Goal: Communication & Community: Answer question/provide support

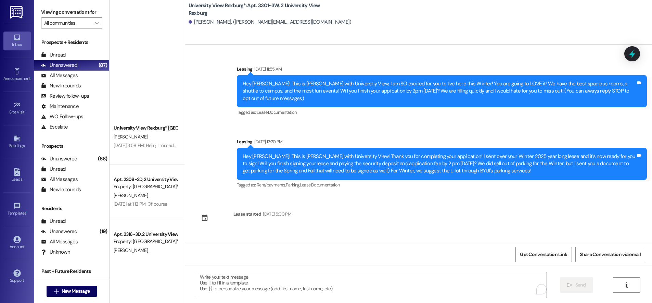
scroll to position [1487, 0]
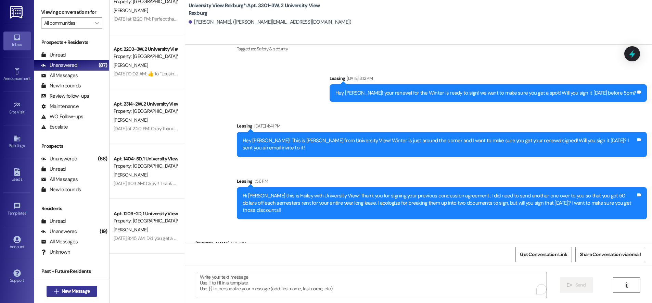
click at [80, 286] on button " New Message" at bounding box center [72, 290] width 51 height 11
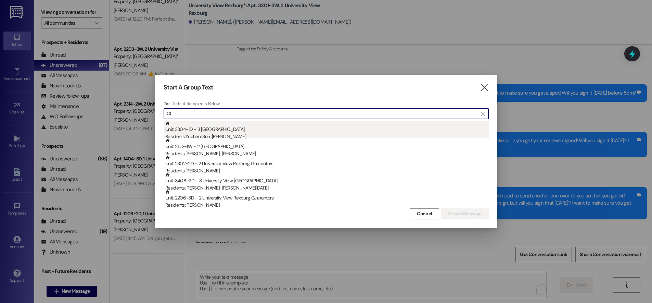
type input "O"
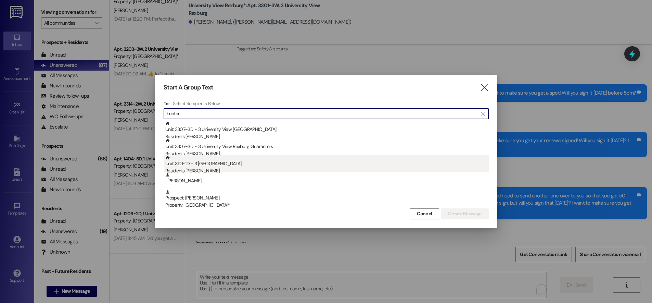
type input "hunter"
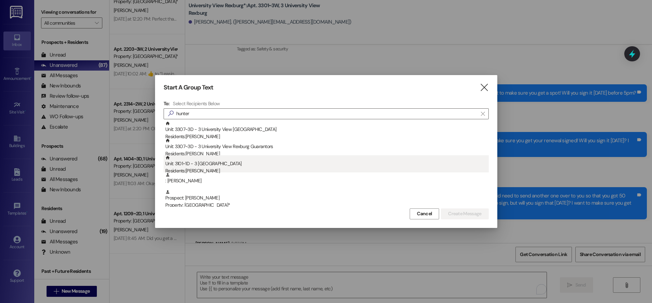
click at [226, 168] on div "Residents: [PERSON_NAME]" at bounding box center [326, 170] width 323 height 7
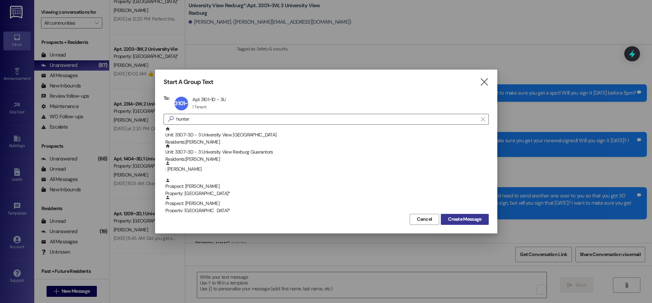
click at [467, 221] on span "Create Message" at bounding box center [464, 218] width 33 height 7
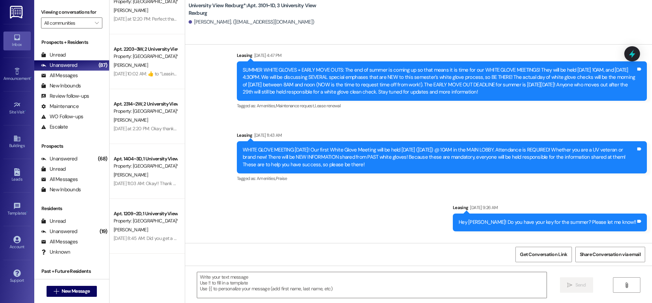
scroll to position [24019, 0]
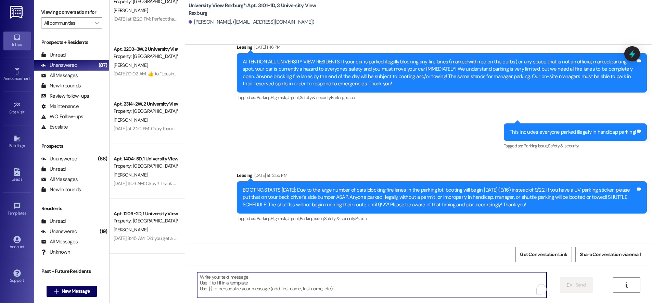
click at [213, 279] on textarea "To enrich screen reader interactions, please activate Accessibility in Grammarl…" at bounding box center [371, 285] width 349 height 26
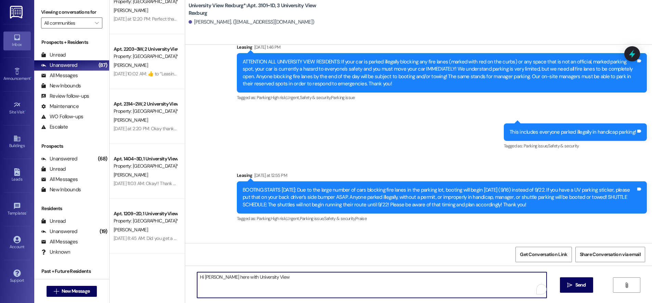
click at [213, 277] on textarea "Hi [PERSON_NAME] here with University View" at bounding box center [371, 285] width 349 height 26
click at [289, 274] on textarea "Hi [PERSON_NAME], this is Hailey here with University View" at bounding box center [371, 285] width 349 height 26
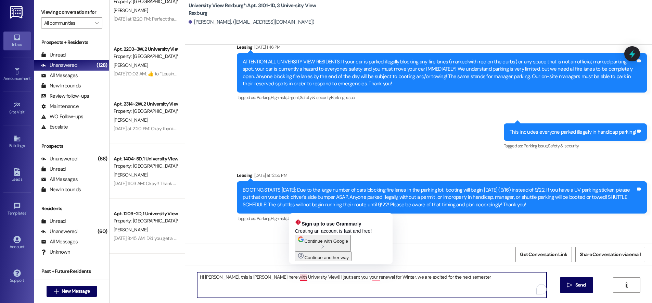
click at [299, 277] on textarea "Hi [PERSON_NAME], this is [PERSON_NAME] here with University View!! I jsut sent…" at bounding box center [371, 285] width 349 height 26
click at [296, 278] on textarea "Hi [PERSON_NAME], this is [PERSON_NAME] here with University View!! I jsut sent…" at bounding box center [371, 285] width 349 height 26
click at [300, 277] on textarea "Hi [PERSON_NAME], this is [PERSON_NAME] here with University View!! I jsut sent…" at bounding box center [371, 285] width 349 height 26
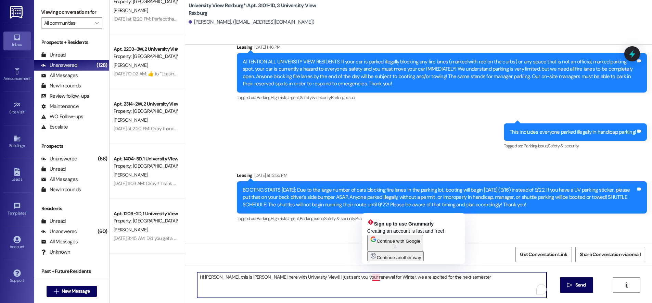
click at [367, 277] on textarea "Hi [PERSON_NAME], this is [PERSON_NAME] here with University View!! I just sent…" at bounding box center [371, 285] width 349 height 26
drag, startPoint x: 369, startPoint y: 279, endPoint x: 372, endPoint y: 282, distance: 4.9
click at [369, 279] on textarea "Hi [PERSON_NAME], this is [PERSON_NAME] here with University View!! I just sent…" at bounding box center [371, 285] width 349 height 26
click at [373, 275] on textarea "Hi [PERSON_NAME], this is [PERSON_NAME] here with University View!! I just sent…" at bounding box center [371, 285] width 349 height 26
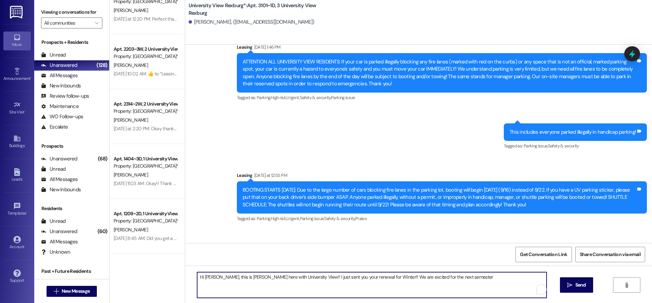
click at [448, 277] on textarea "Hi [PERSON_NAME], this is [PERSON_NAME] here with University View!! I just sent…" at bounding box center [371, 285] width 349 height 26
click at [370, 276] on textarea "Hi [PERSON_NAME], this is [PERSON_NAME] here with University View!! I just sent…" at bounding box center [371, 285] width 349 height 26
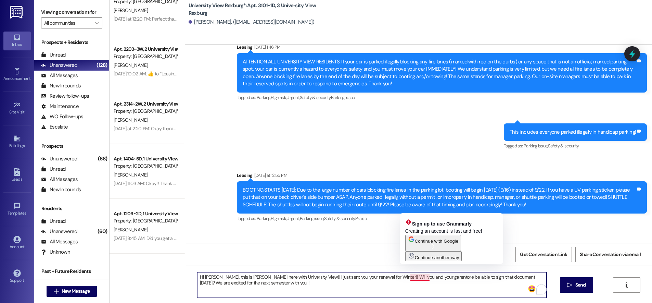
drag, startPoint x: 420, startPoint y: 279, endPoint x: 415, endPoint y: 275, distance: 5.9
click at [415, 275] on textarea "Hi [PERSON_NAME], this is [PERSON_NAME] here with University View!! I just sent…" at bounding box center [371, 285] width 349 height 26
click at [414, 278] on textarea "Hi [PERSON_NAME], this is [PERSON_NAME] here with University View!! I just sent…" at bounding box center [371, 285] width 349 height 26
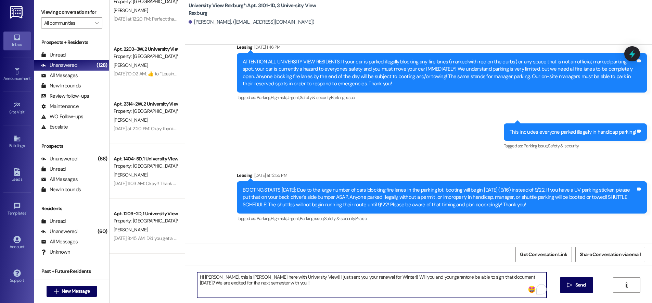
click at [448, 277] on textarea "Hi [PERSON_NAME], this is [PERSON_NAME] here with University View!! I just sent…" at bounding box center [371, 285] width 349 height 26
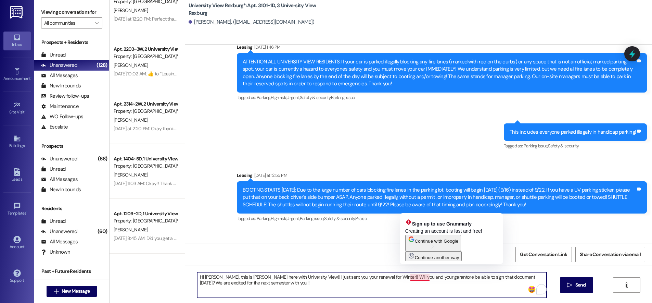
drag, startPoint x: 415, startPoint y: 278, endPoint x: 409, endPoint y: 278, distance: 5.9
click at [409, 277] on textarea "Hi [PERSON_NAME], this is [PERSON_NAME] here with University View!! I just sent…" at bounding box center [371, 285] width 349 height 26
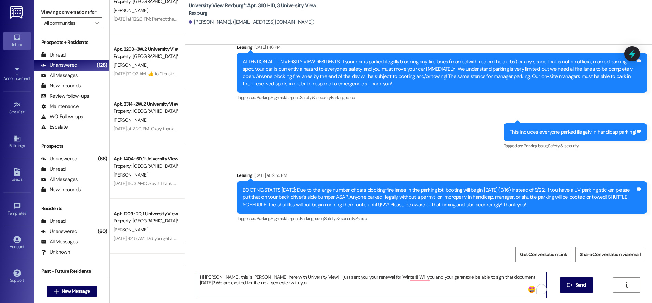
click at [260, 284] on textarea "Hi [PERSON_NAME], this is [PERSON_NAME] here with University View!! I just sent…" at bounding box center [371, 285] width 349 height 26
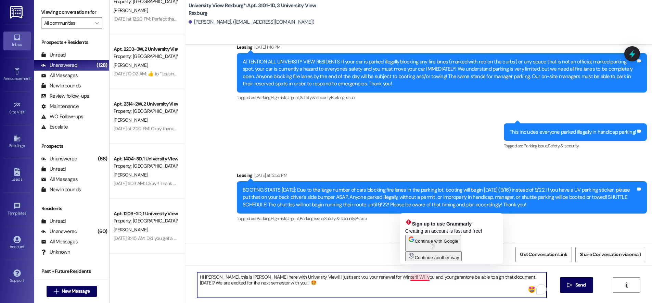
click at [424, 278] on textarea "Hi [PERSON_NAME], this is [PERSON_NAME] here with University View!! I just sent…" at bounding box center [371, 285] width 349 height 26
drag, startPoint x: 419, startPoint y: 275, endPoint x: 419, endPoint y: 283, distance: 7.5
click at [420, 275] on textarea "Hi [PERSON_NAME], this is [PERSON_NAME] here with University View!! I just sent…" at bounding box center [371, 285] width 349 height 26
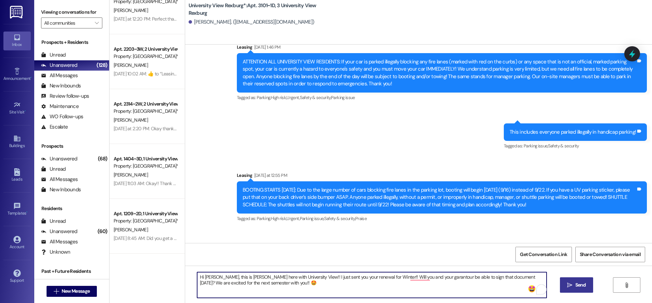
type textarea "Hi [PERSON_NAME], this is [PERSON_NAME] here with University View!! I just sent…"
click at [582, 285] on span "Send" at bounding box center [580, 284] width 11 height 7
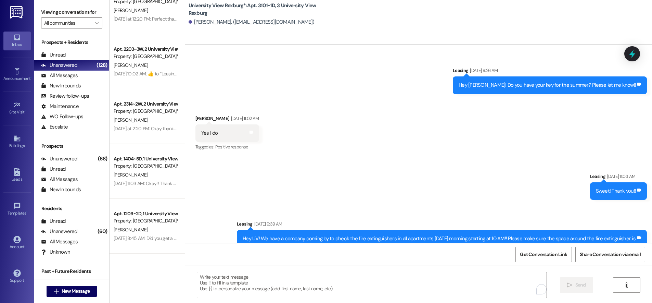
scroll to position [24073, 0]
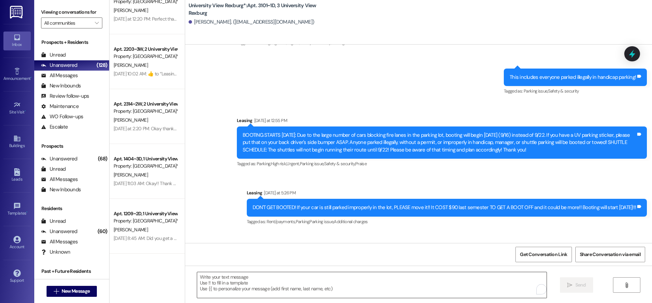
click at [240, 280] on textarea "To enrich screen reader interactions, please activate Accessibility in Grammarl…" at bounding box center [371, 285] width 349 height 26
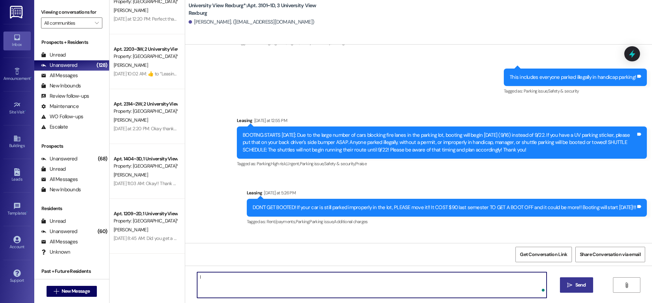
type textarea "I"
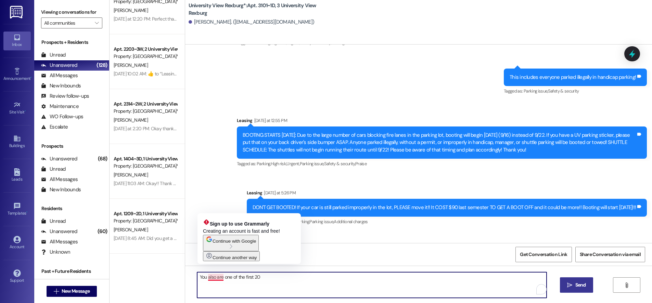
click at [211, 277] on textarea "You also are one of the first 20" at bounding box center [371, 285] width 349 height 26
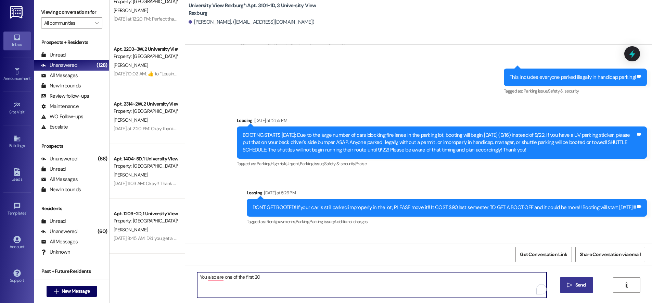
click at [259, 276] on textarea "You also are one of the first 20" at bounding box center [371, 285] width 349 height 26
click at [199, 276] on textarea "You also are one of the first 20 people to renew" at bounding box center [371, 285] width 349 height 26
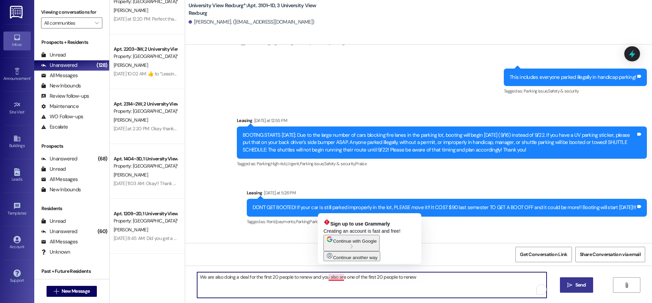
click at [332, 275] on textarea "We are also doing a deal for the first 20 people to renew and you also are one …" at bounding box center [371, 285] width 349 height 26
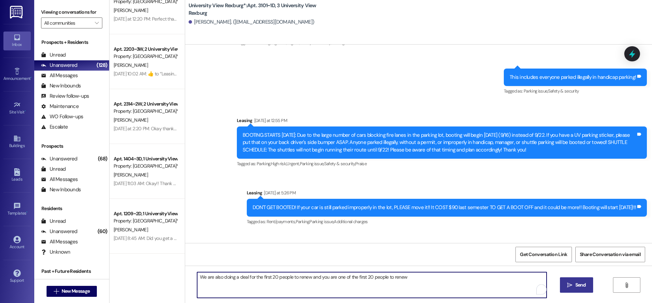
click at [404, 278] on textarea "We are also doing a deal for the first 20 people to renew and you are one of th…" at bounding box center [371, 285] width 349 height 26
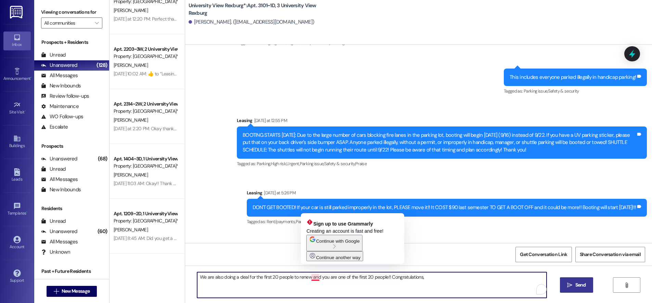
click at [305, 278] on textarea "We are also doing a deal for the first 20 people to renew and you are one of th…" at bounding box center [371, 285] width 349 height 26
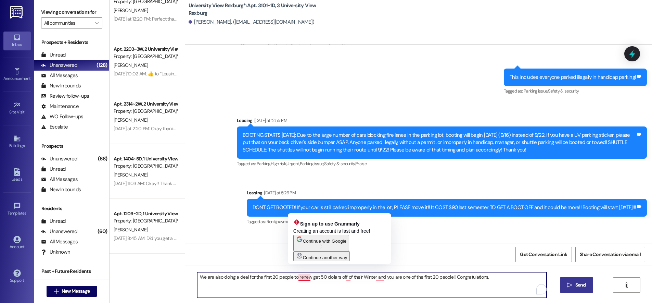
click at [297, 277] on textarea "We are also doing a deal for the first 20 people to renew get 50 dollars off of…" at bounding box center [371, 285] width 349 height 26
click at [309, 278] on textarea "We are also doing a deal for the first 20 people to re-new get 50 dollars off o…" at bounding box center [371, 285] width 349 height 26
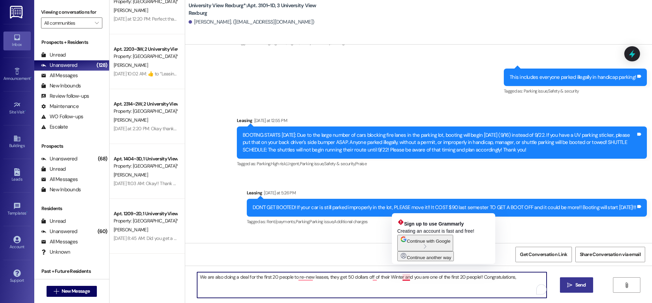
click at [397, 277] on textarea "We are also doing a deal for the first 20 people to re-new leases, they get 50 …" at bounding box center [371, 285] width 349 height 26
click at [411, 277] on textarea "We are also doing a deal for the first 20 people to re-new leases, they get 50 …" at bounding box center [371, 285] width 349 height 26
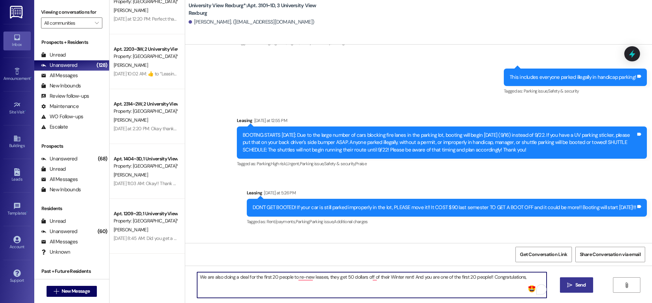
drag, startPoint x: 518, startPoint y: 275, endPoint x: 525, endPoint y: 277, distance: 7.0
click at [518, 276] on textarea "We are also doing a deal for the first 20 people to re-new leases, they get 50 …" at bounding box center [371, 285] width 349 height 26
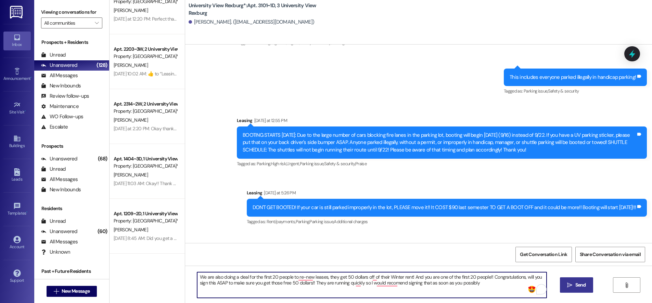
click at [476, 282] on textarea "We are also doing a deal for the first 20 people to re-new leases, they get 50 …" at bounding box center [371, 285] width 349 height 26
type textarea "We are also doing a deal for the first 20 people to re-new leases, they get 50 …"
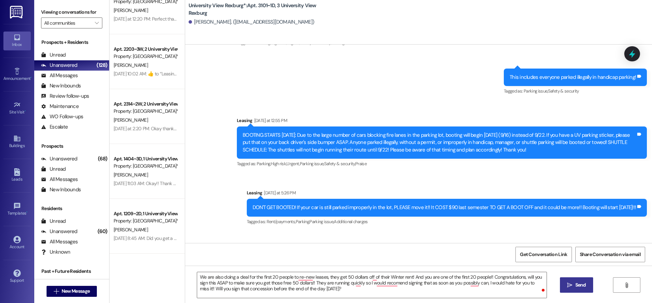
click at [571, 286] on icon "" at bounding box center [569, 284] width 5 height 5
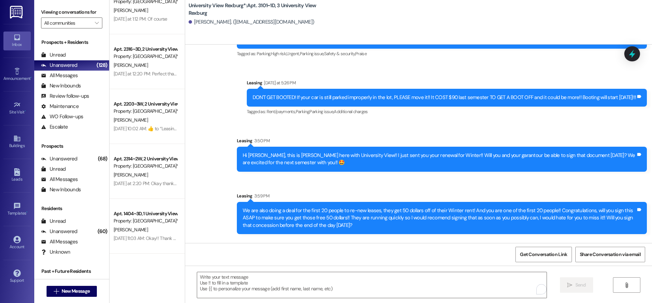
scroll to position [24183, 0]
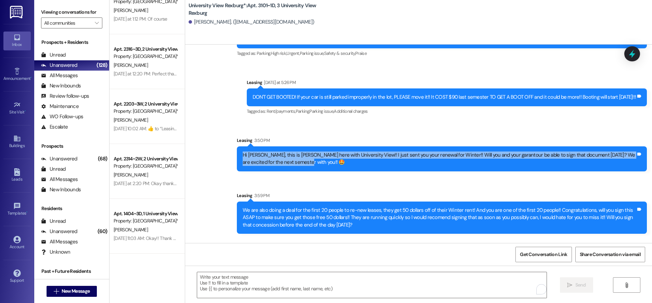
drag, startPoint x: 237, startPoint y: 110, endPoint x: 299, endPoint y: 116, distance: 62.3
click at [299, 151] on div "Hi [PERSON_NAME], this is [PERSON_NAME] here with University View!! I just sent…" at bounding box center [439, 158] width 393 height 15
copy div "Hi [PERSON_NAME], this is [PERSON_NAME] here with University View!! I just sent…"
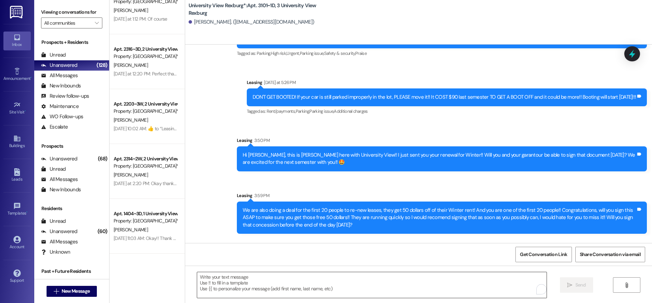
click at [253, 277] on textarea "To enrich screen reader interactions, please activate Accessibility in Grammarl…" at bounding box center [371, 285] width 349 height 26
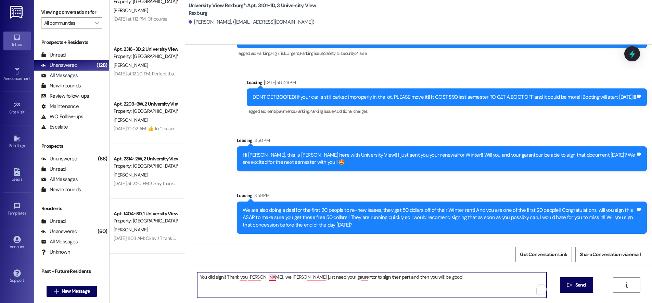
click at [271, 276] on textarea "You did sign!! Thank you [PERSON_NAME],, we [PERSON_NAME] just need your gauren…" at bounding box center [371, 285] width 349 height 26
click at [413, 275] on textarea "You did sign!! Thank you [PERSON_NAME],, we now just need your gaurentor to sig…" at bounding box center [371, 285] width 349 height 26
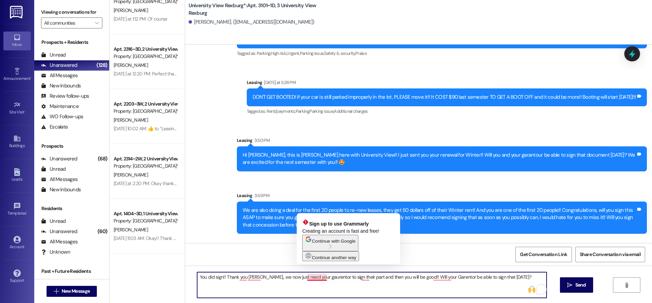
click at [321, 276] on textarea "You did sign!! Thank you [PERSON_NAME],, we now just need your gaurentor to sig…" at bounding box center [371, 285] width 349 height 26
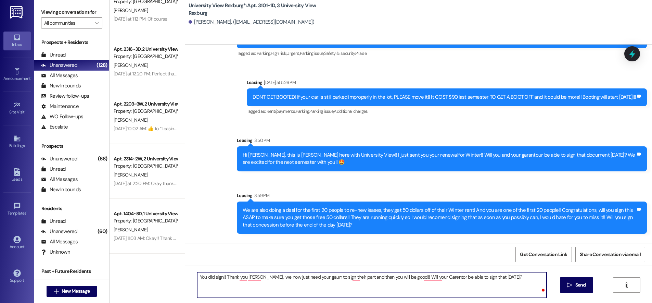
click at [312, 276] on textarea "You did sign!! Thank you [PERSON_NAME],, we now just need your gaurr to sign th…" at bounding box center [371, 285] width 349 height 26
paste textarea "Hi [PERSON_NAME], this is [PERSON_NAME] here with University View!! I just sent…"
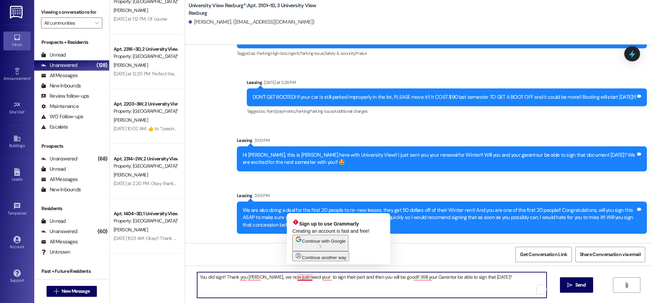
paste textarea "guarantor"
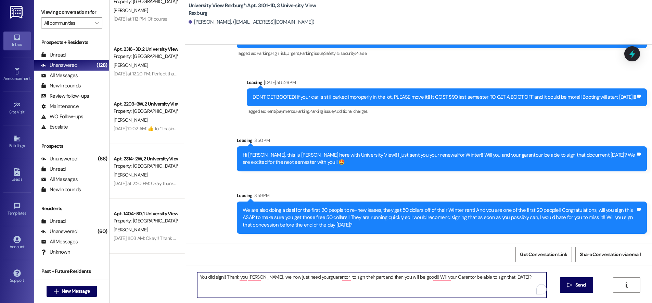
click at [301, 275] on textarea "You did sign!! Thank you [PERSON_NAME],, we now just need yourguarantor to sign…" at bounding box center [371, 285] width 349 height 26
click at [303, 277] on textarea "You did sign!! Thank you [PERSON_NAME],, we now just need yourguarantor to sign…" at bounding box center [371, 285] width 349 height 26
drag, startPoint x: 301, startPoint y: 275, endPoint x: 305, endPoint y: 281, distance: 7.2
click at [301, 276] on textarea "You did sign!! Thank you [PERSON_NAME],, we now just need yourguarantor to sign…" at bounding box center [371, 285] width 349 height 26
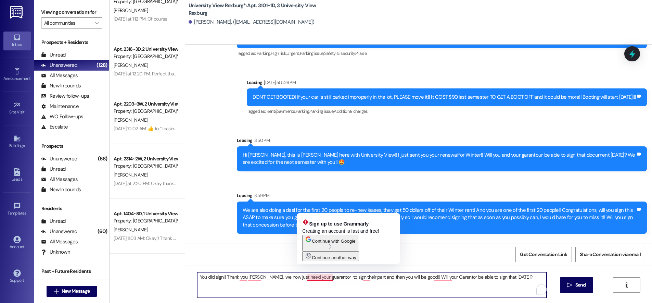
drag, startPoint x: 324, startPoint y: 276, endPoint x: 329, endPoint y: 289, distance: 13.7
click at [324, 277] on textarea "You did sign!! Thank you [PERSON_NAME],, we now just need your guarantor to sig…" at bounding box center [371, 285] width 349 height 26
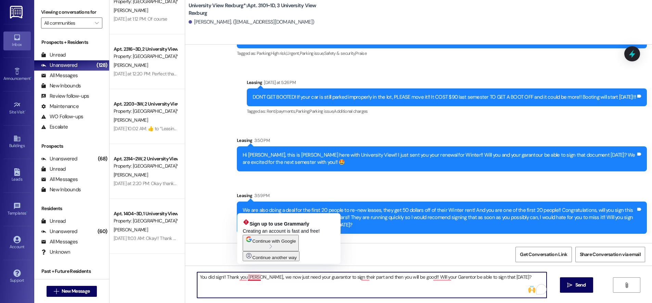
drag, startPoint x: 253, startPoint y: 277, endPoint x: 256, endPoint y: 279, distance: 3.6
click at [253, 277] on textarea "You did sign!! Thank you [PERSON_NAME],, we now just need your guarantor to sig…" at bounding box center [371, 285] width 349 height 26
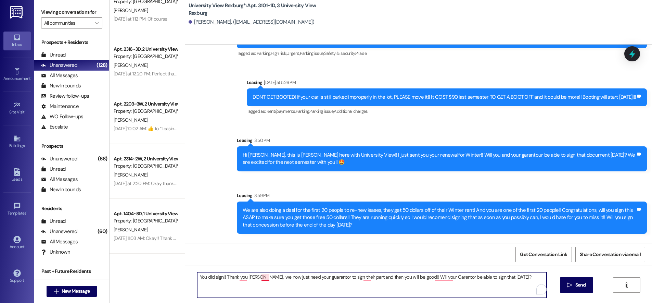
click at [258, 279] on textarea "You did sign!! Thank you [PERSON_NAME],, we now just need your guarantor to sig…" at bounding box center [371, 285] width 349 height 26
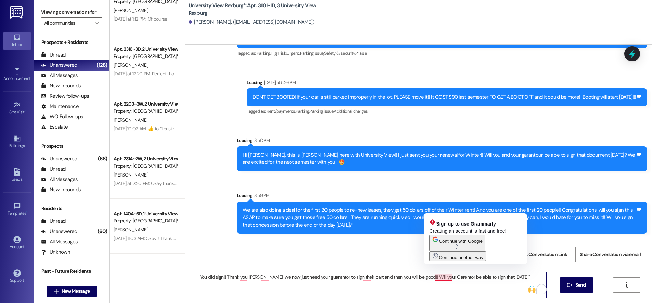
click at [448, 275] on textarea "You did sign!! Thank you [PERSON_NAME], we now just need your guarantor to sign…" at bounding box center [371, 285] width 349 height 26
paste textarea "guarantor"
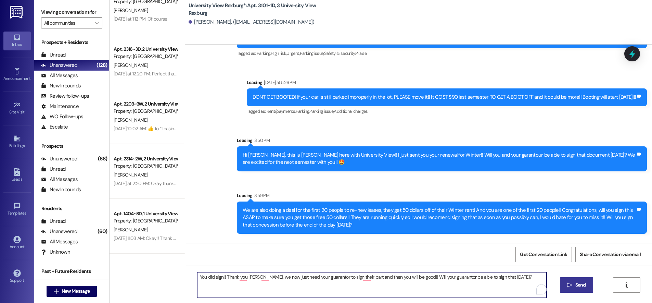
type textarea "You did sign!! Thank you [PERSON_NAME], we now just need your guarantor to sign…"
click at [572, 285] on span " Send" at bounding box center [577, 284] width 22 height 7
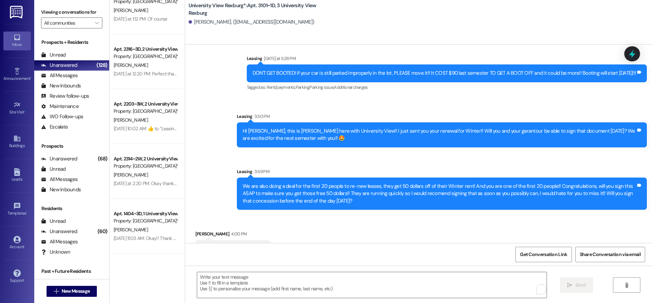
scroll to position [24231, 0]
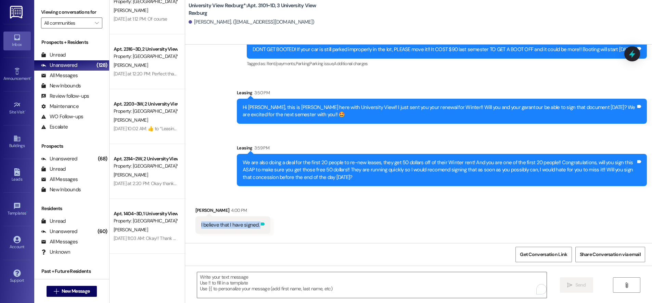
drag, startPoint x: 195, startPoint y: 180, endPoint x: 253, endPoint y: 182, distance: 58.6
click at [253, 216] on div "I believe that I have signed. Tags and notes" at bounding box center [232, 224] width 75 height 17
copy div "I believe that I have signed. Tags and notes Sent via SMS"
click at [257, 281] on textarea "To enrich screen reader interactions, please activate Accessibility in Grammarl…" at bounding box center [371, 285] width 349 height 26
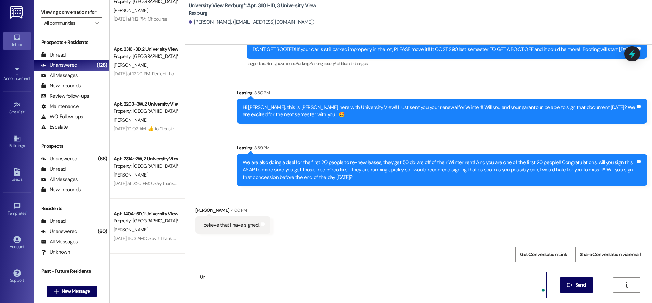
type textarea "U"
paste textarea "guarantor"
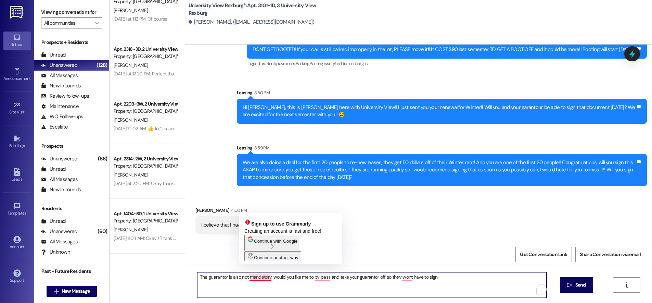
drag, startPoint x: 254, startPoint y: 278, endPoint x: 247, endPoint y: 277, distance: 6.7
click at [247, 277] on textarea "The guarantor is also not mandetory, would you like me to by pass and take your…" at bounding box center [371, 285] width 349 height 26
click at [257, 278] on textarea "The guarantor is also not mandetory, would you like me to by pass and take your…" at bounding box center [371, 285] width 349 height 26
click at [262, 278] on textarea "The guarantor is also not mandetory, would you like me to by pass and take your…" at bounding box center [371, 285] width 349 height 26
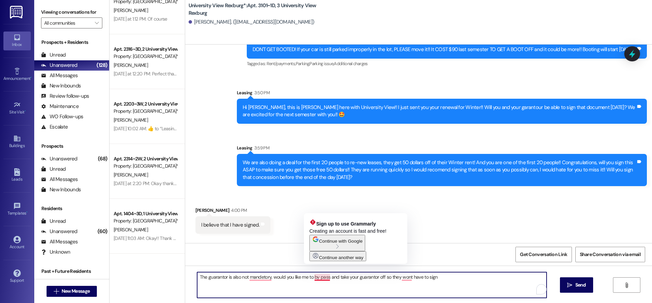
click at [316, 278] on textarea "The guarantor is also not mandetory, would you like me to by pass and take your…" at bounding box center [371, 285] width 349 height 26
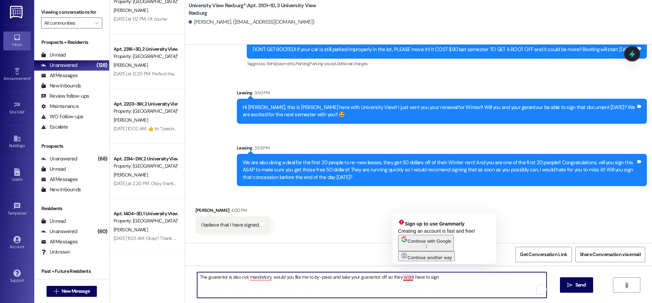
click at [406, 277] on textarea "The guarantor is also not mandetory, would you like me to by-pass and take your…" at bounding box center [371, 285] width 349 height 26
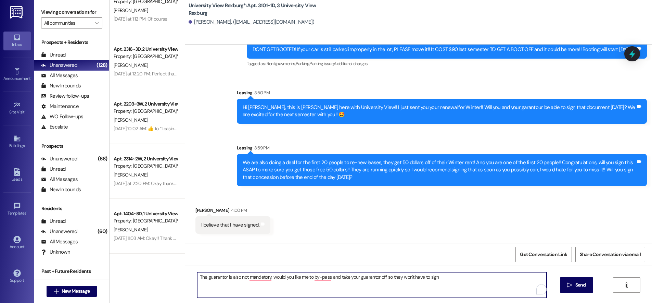
click at [439, 277] on textarea "The guarantor is also not mandetory, would you like me to by-pass and take your…" at bounding box center [371, 285] width 349 height 26
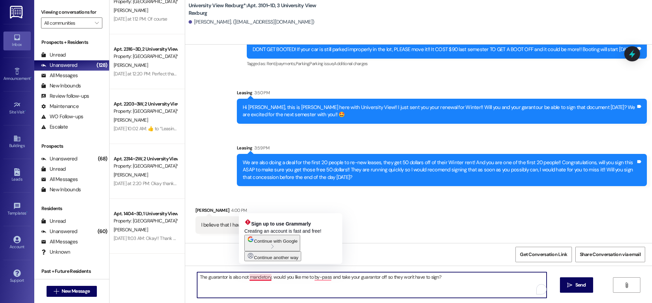
click at [255, 277] on textarea "The guarantor is also not mandetory, would you like me to by-pass and take your…" at bounding box center [371, 285] width 349 height 26
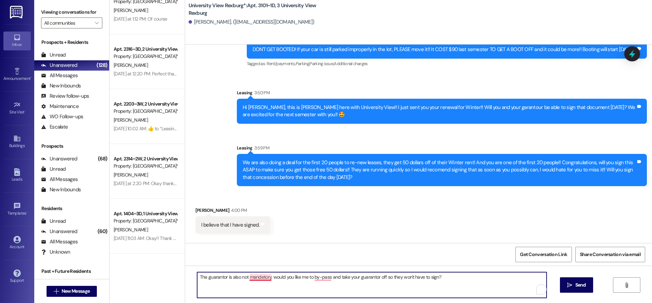
click at [258, 278] on textarea "The guarantor is also not mandetory, would you like me to by-pass and take your…" at bounding box center [371, 285] width 349 height 26
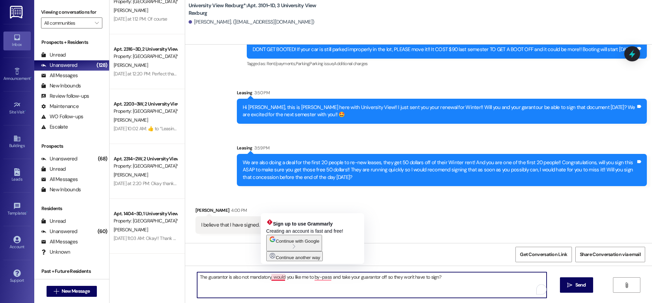
click at [267, 278] on textarea "The guarantor is also not mandatory, would you like me to by-pass and take your…" at bounding box center [371, 285] width 349 height 26
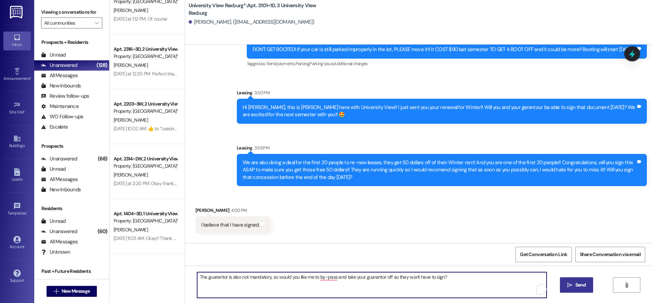
type textarea "The guarantor is also not mandatory, so would you like me to by-pass and take y…"
click at [577, 284] on span "Send" at bounding box center [580, 284] width 11 height 7
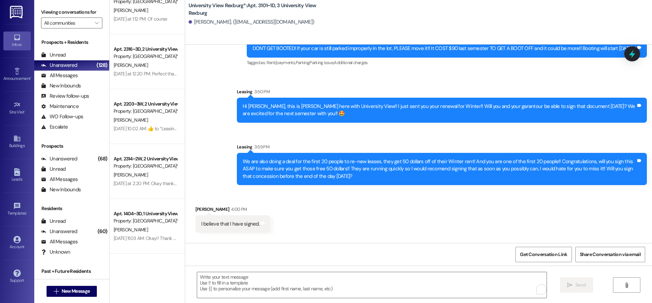
scroll to position [24279, 0]
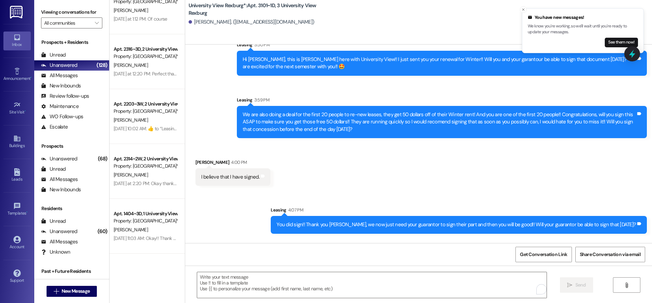
drag, startPoint x: 369, startPoint y: 228, endPoint x: 633, endPoint y: 229, distance: 264.2
click at [637, 263] on div "The guarantor is also not mandatory, so would you like me to by-pass and take y…" at bounding box center [504, 271] width 284 height 17
copy div "The guarantor is also not mandatory, so would you like me to by-pass and take y…"
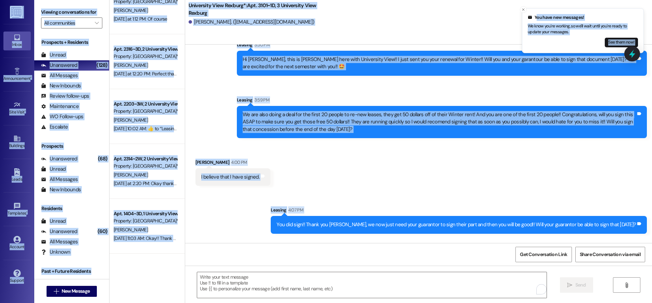
drag, startPoint x: 302, startPoint y: 178, endPoint x: 657, endPoint y: 178, distance: 355.6
click at [652, 178] on html "You have new messages! We know you're working, so we'll wait until you're ready…" at bounding box center [326, 151] width 652 height 303
click at [545, 143] on div "Received via SMS [PERSON_NAME] 4:00 PM I believe that I have signed. Tags and n…" at bounding box center [418, 167] width 467 height 48
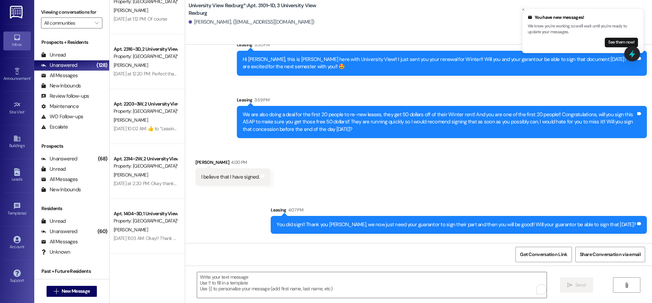
click at [305, 221] on div "You did sign!! Thank you [PERSON_NAME], we now just need your guarantor to sign…" at bounding box center [456, 224] width 359 height 7
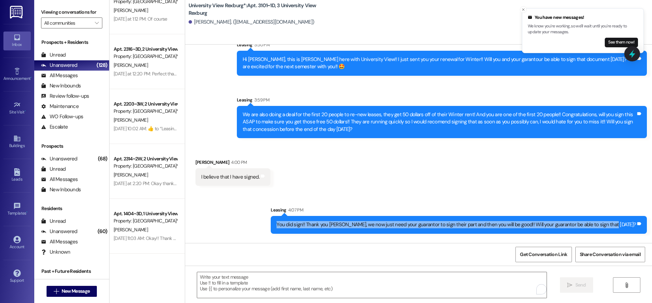
drag, startPoint x: 303, startPoint y: 181, endPoint x: 633, endPoint y: 188, distance: 329.6
click at [633, 216] on div "You did sign!! Thank you [PERSON_NAME], we now just need your guarantor to sign…" at bounding box center [459, 224] width 376 height 17
copy div "You did sign!! Thank you [PERSON_NAME], we now just need your guarantor to sign…"
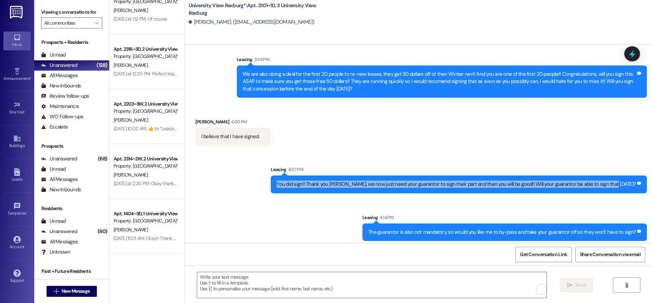
scroll to position [24327, 0]
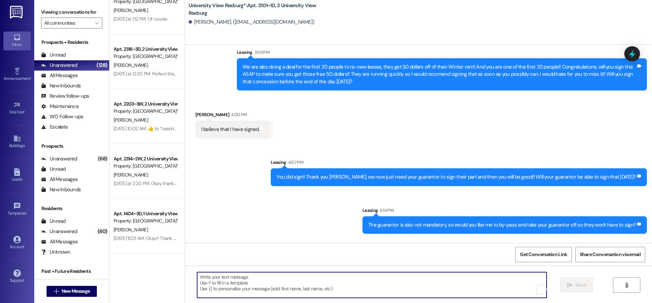
click at [246, 280] on textarea "To enrich screen reader interactions, please activate Accessibility in Grammarl…" at bounding box center [371, 285] width 349 height 26
type textarea "o"
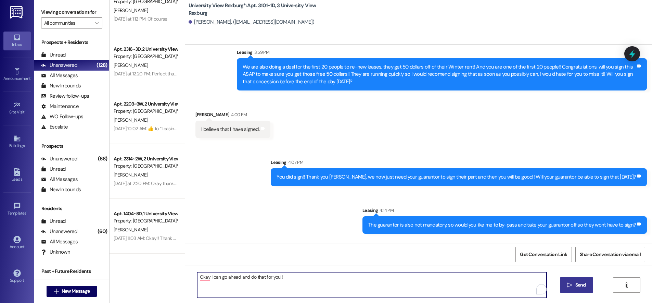
click at [205, 277] on textarea "Okay I can go ahead and do that for you!!" at bounding box center [371, 285] width 349 height 26
drag, startPoint x: 194, startPoint y: 276, endPoint x: 281, endPoint y: 283, distance: 87.9
click at [281, 283] on textarea "Okay, I can go ahead and do that for you!!" at bounding box center [371, 285] width 349 height 26
click at [274, 279] on textarea "Okay, I can go ahead and do that for you!!" at bounding box center [371, 285] width 349 height 26
click at [316, 281] on textarea "Okay, I can go ahead and do that for you now!!" at bounding box center [371, 285] width 349 height 26
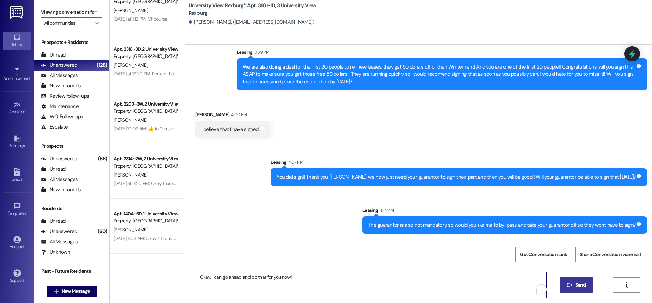
type textarea "Okay, I can go ahead and do that for you now!"
click at [566, 282] on span " Send" at bounding box center [577, 284] width 22 height 7
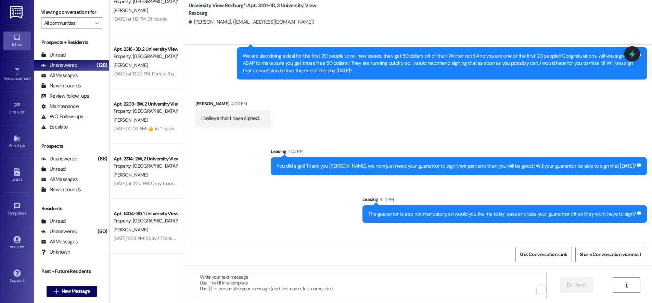
scroll to position [24374, 0]
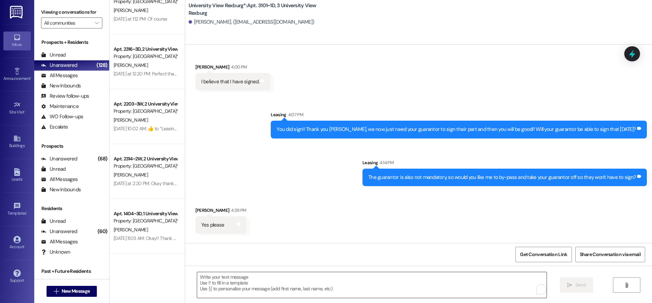
click at [279, 277] on textarea "To enrich screen reader interactions, please activate Accessibility in Grammarl…" at bounding box center [371, 285] width 349 height 26
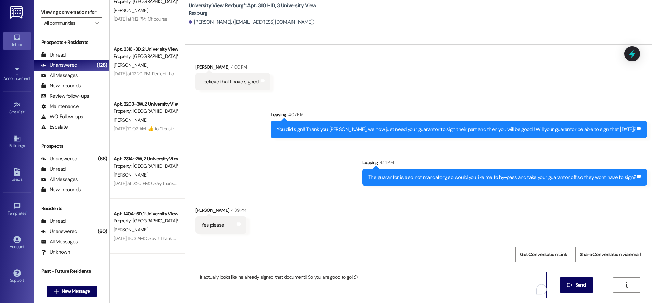
type textarea "It actually looks like he already signed that document!! So you are good to go!…"
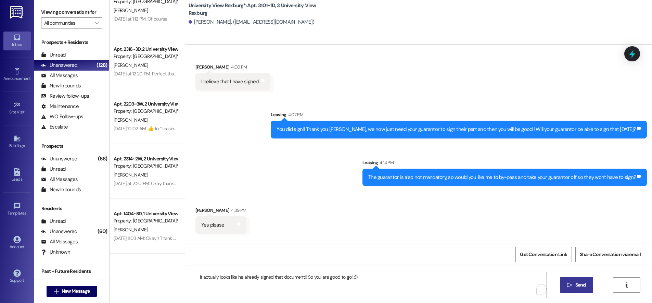
click at [570, 285] on icon "" at bounding box center [569, 284] width 5 height 5
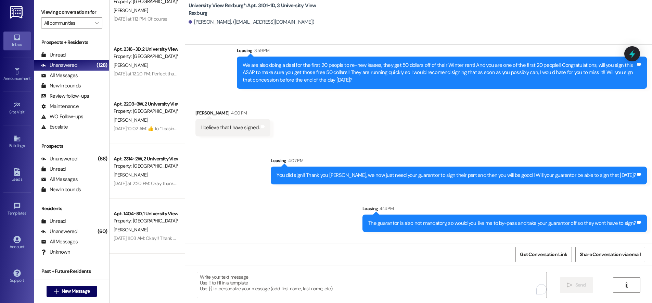
scroll to position [24422, 0]
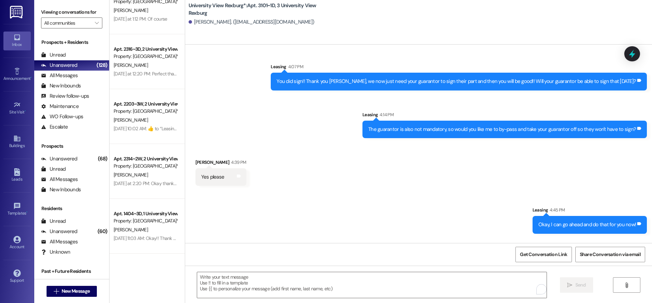
drag, startPoint x: 464, startPoint y: 227, endPoint x: 634, endPoint y: 230, distance: 170.4
click at [634, 263] on div "It actually looks like he already signed that document!! So you are good to go!…" at bounding box center [553, 271] width 188 height 17
copy div "It actually looks like he already signed that document!! So you are good to go!…"
